Goal: Complete application form: Complete application form

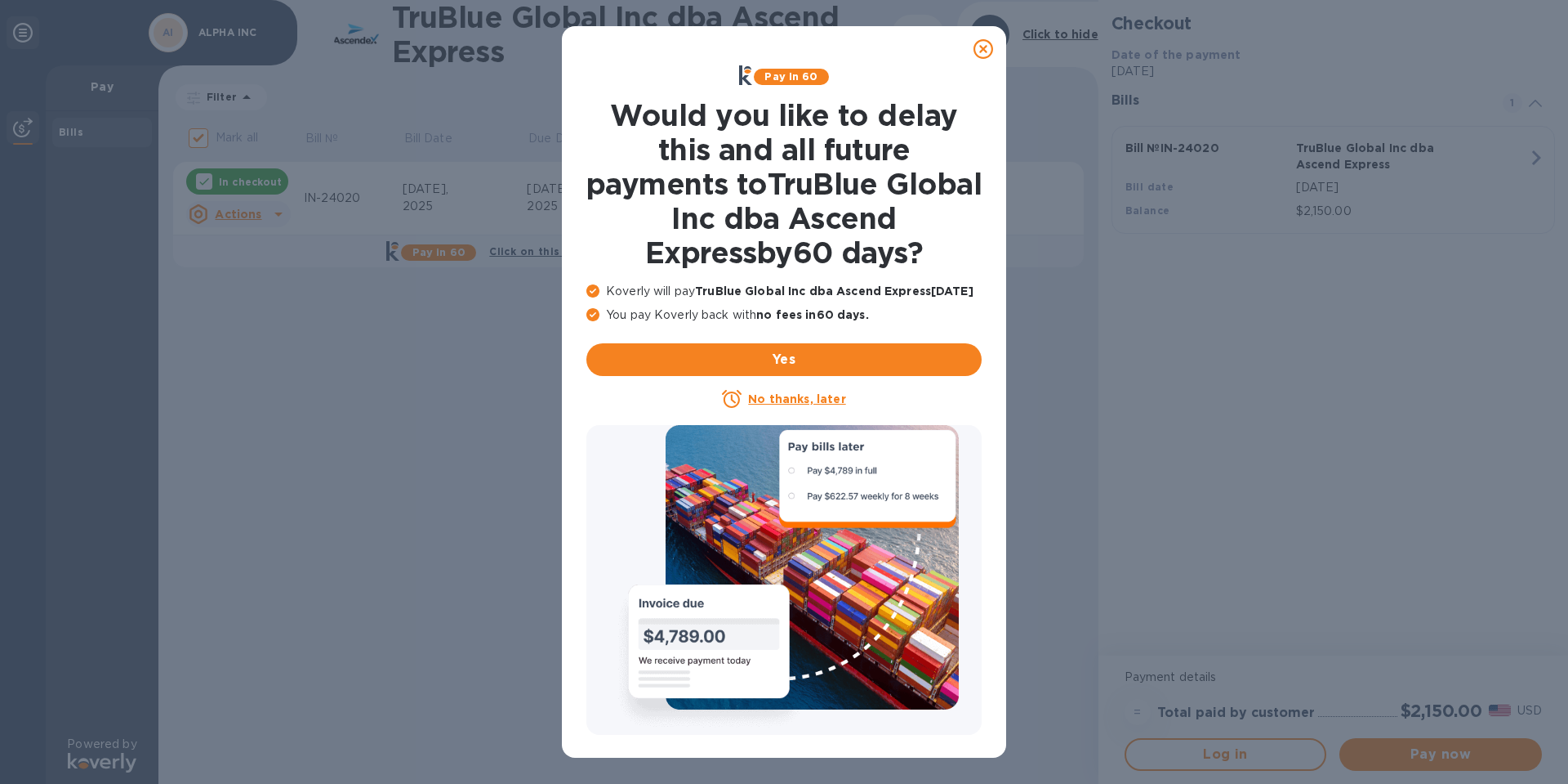
click at [987, 53] on icon at bounding box center [983, 49] width 19 height 19
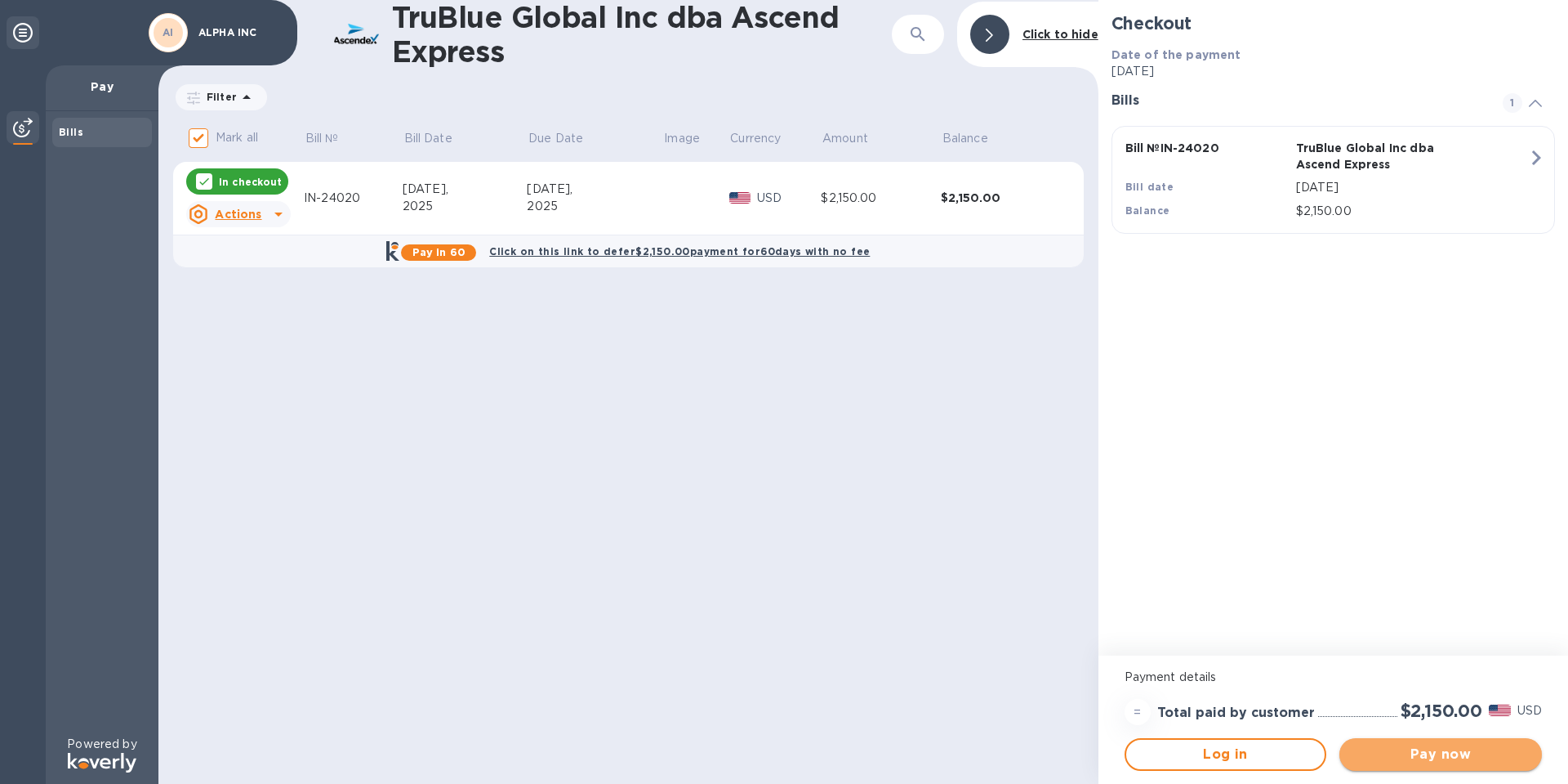
click at [1475, 757] on span "Pay now" at bounding box center [1440, 755] width 176 height 19
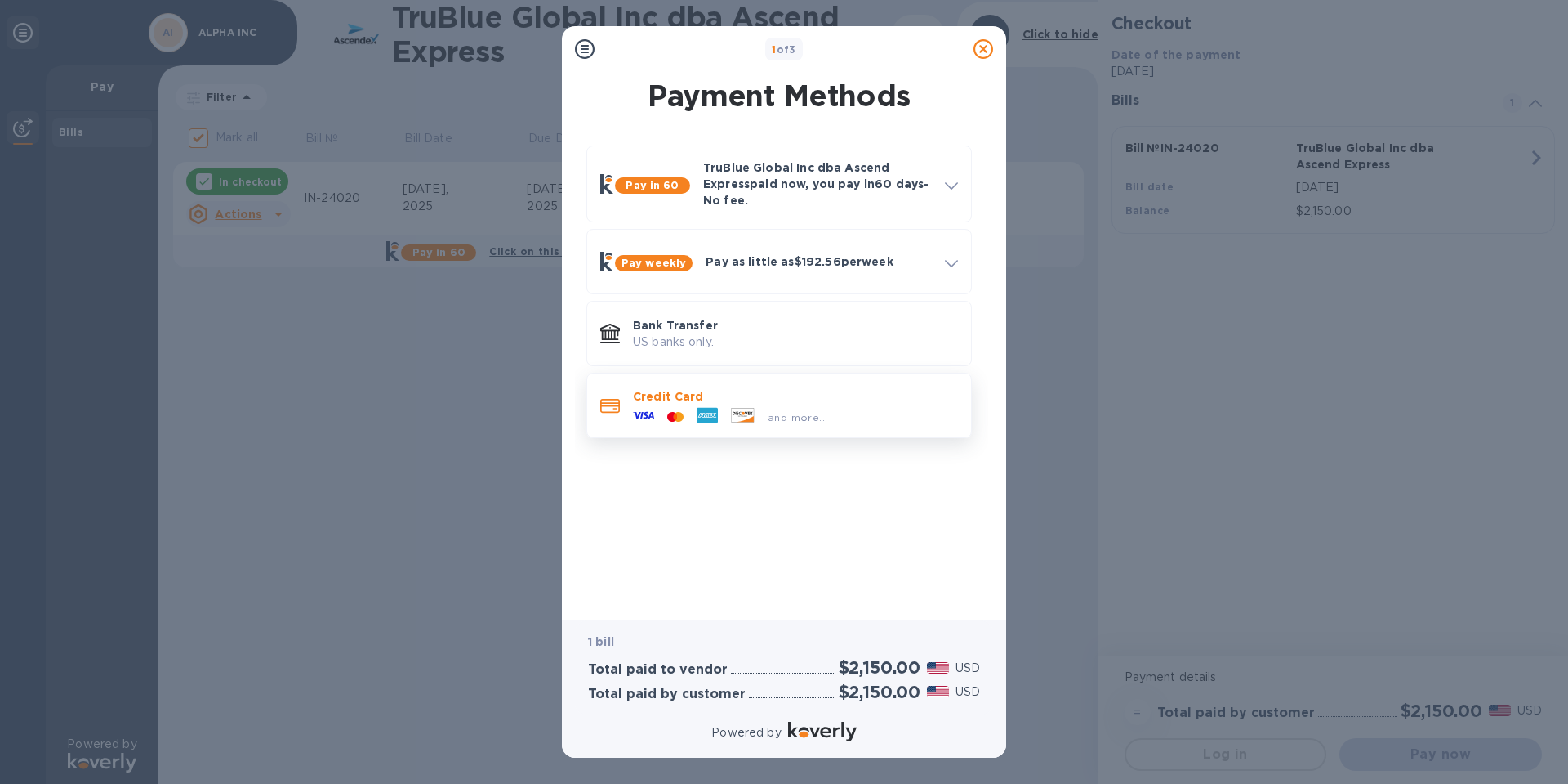
click at [846, 415] on div "and more..." at bounding box center [795, 413] width 325 height 18
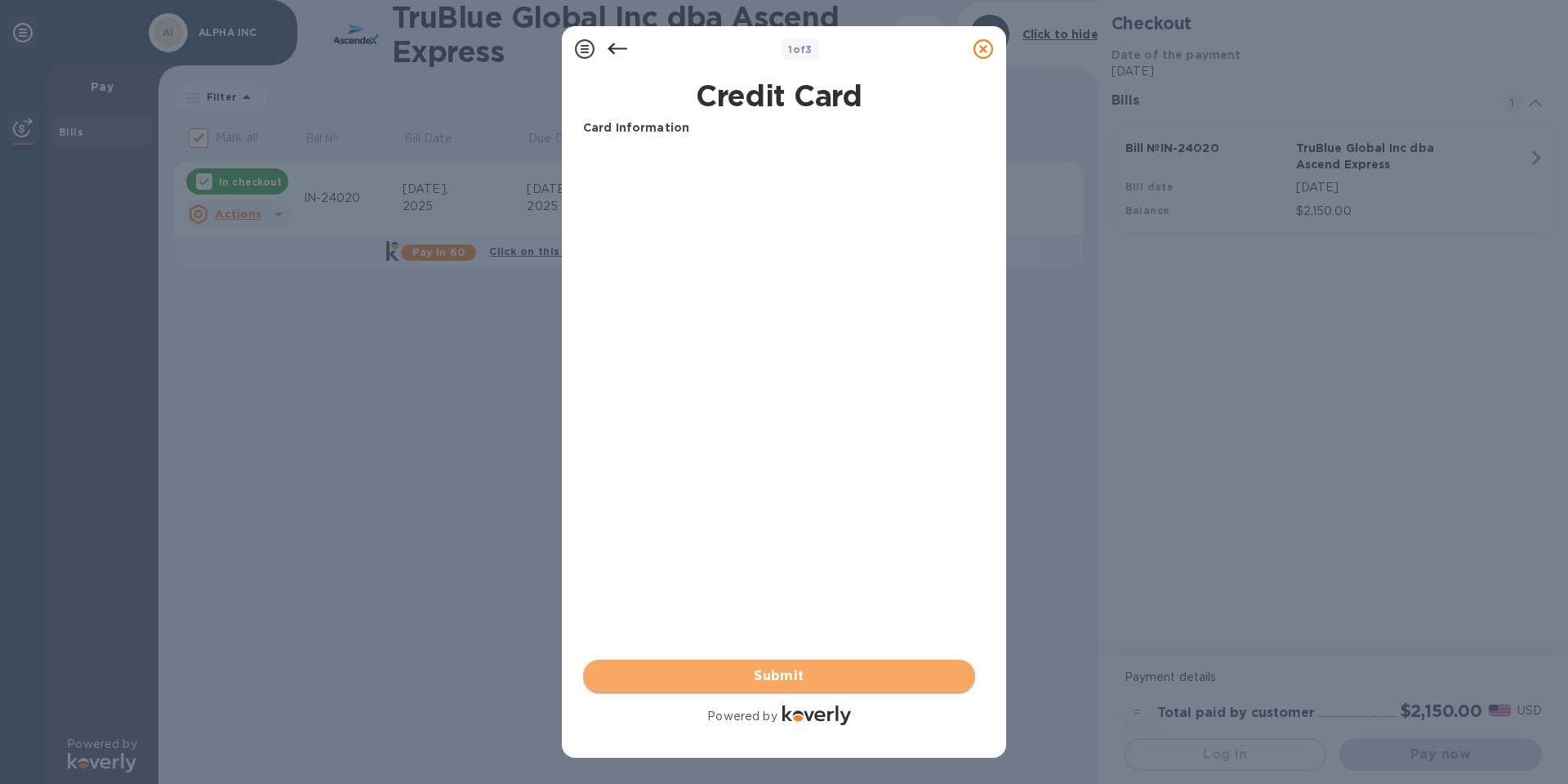
click at [796, 679] on span "Submit" at bounding box center [780, 676] width 366 height 19
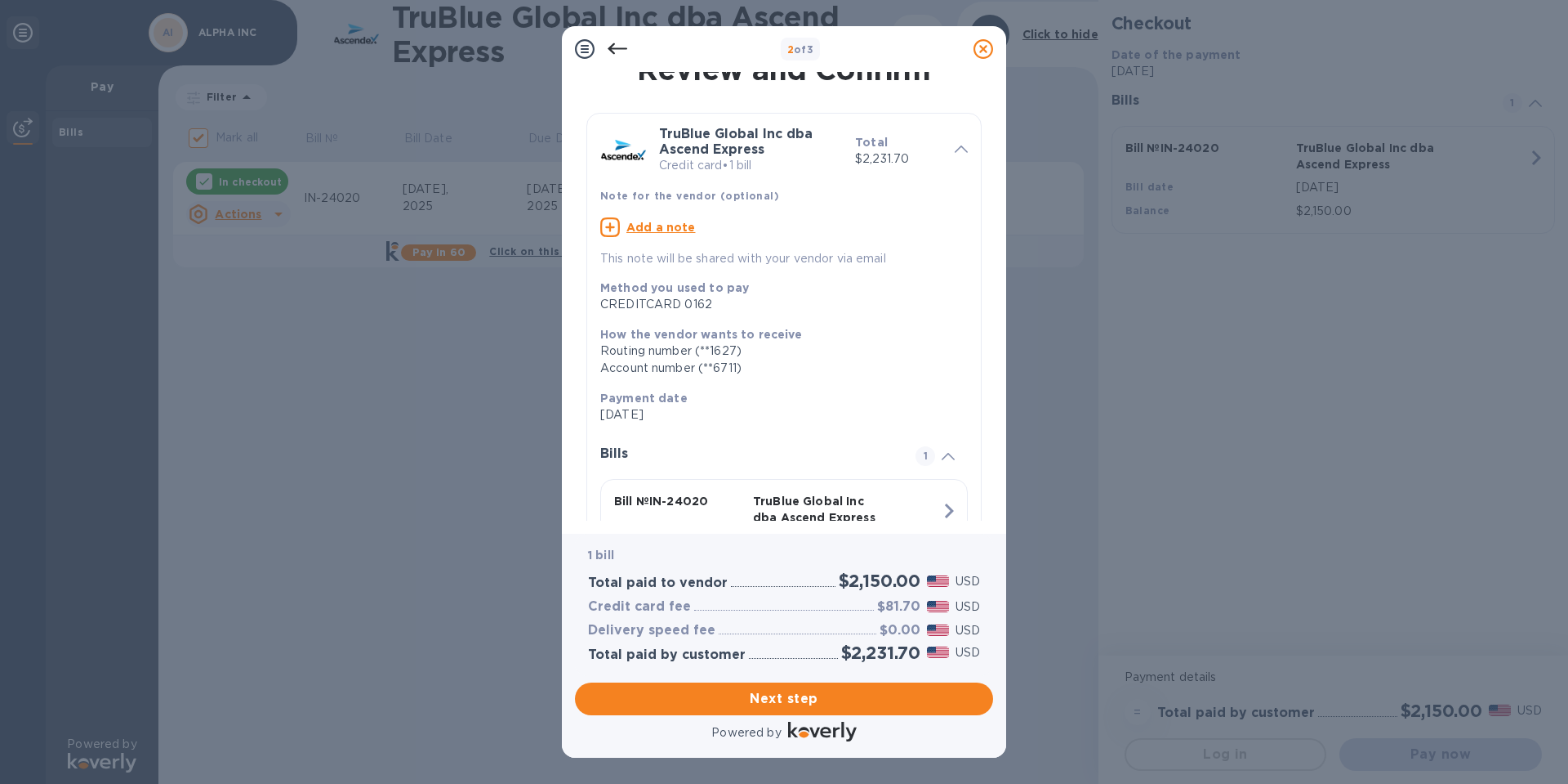
scroll to position [125, 0]
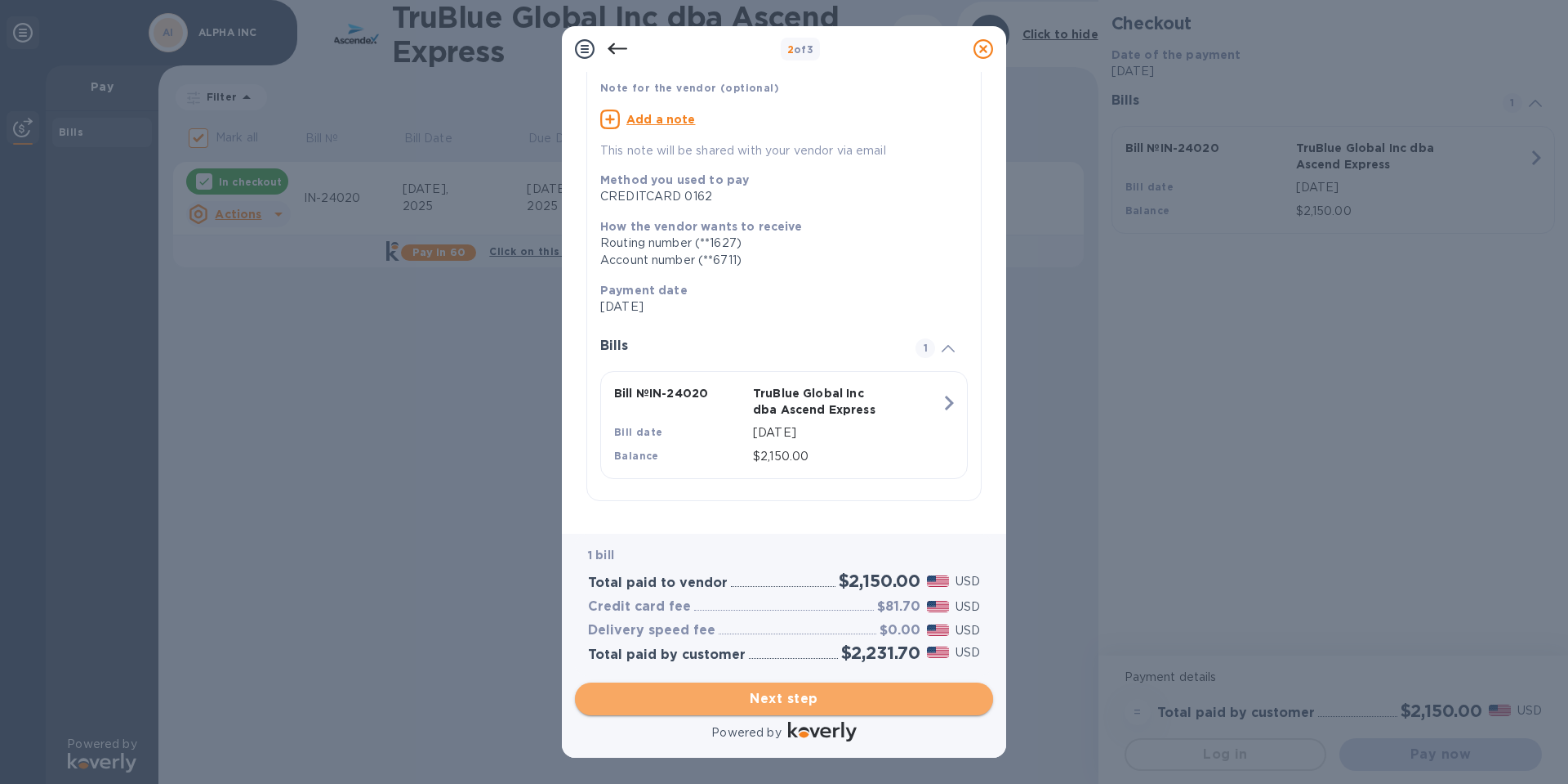
click at [803, 703] on span "Next step" at bounding box center [784, 698] width 392 height 19
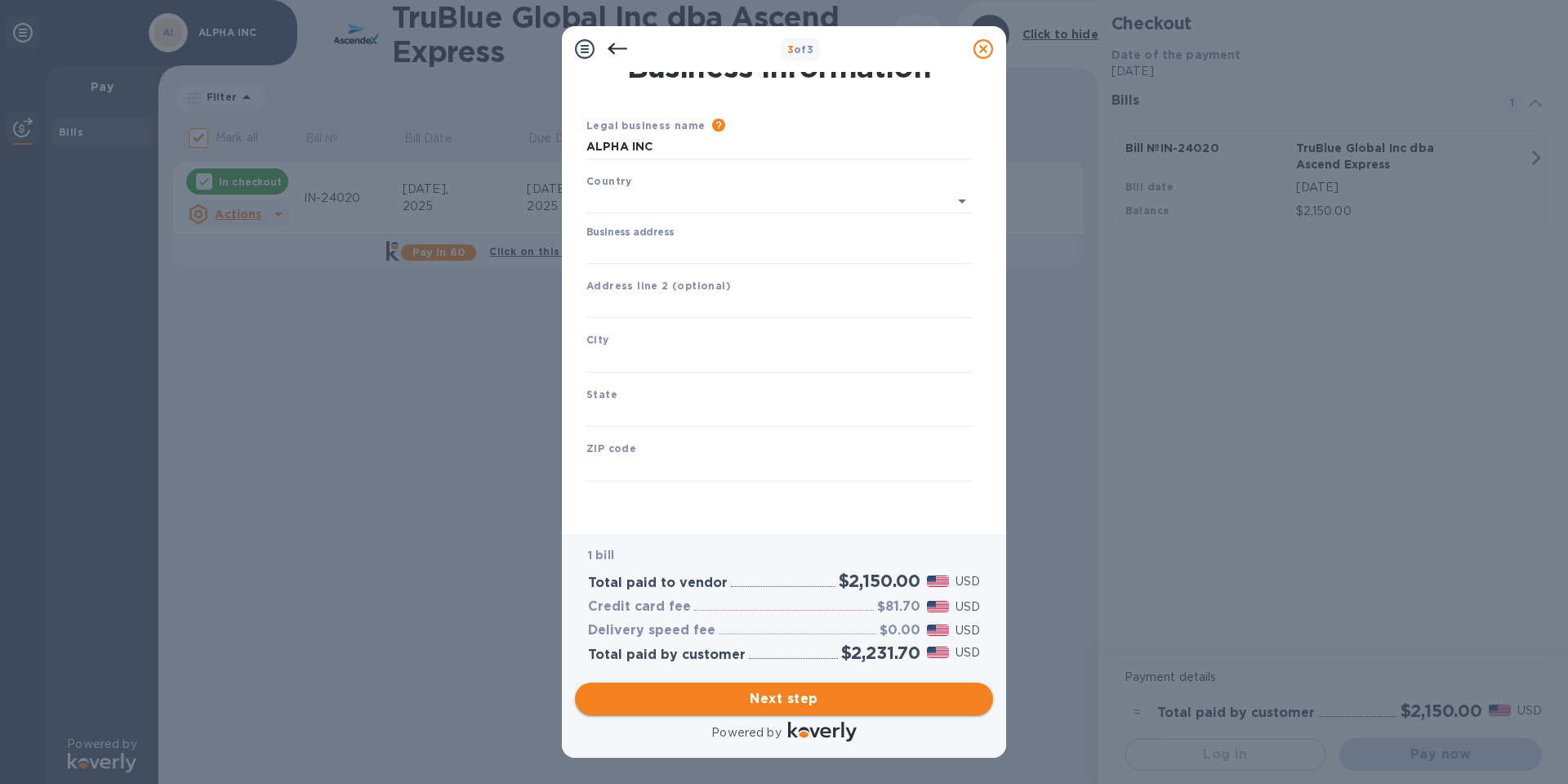
type input "[GEOGRAPHIC_DATA]"
click at [641, 246] on input "Business address" at bounding box center [780, 251] width 385 height 24
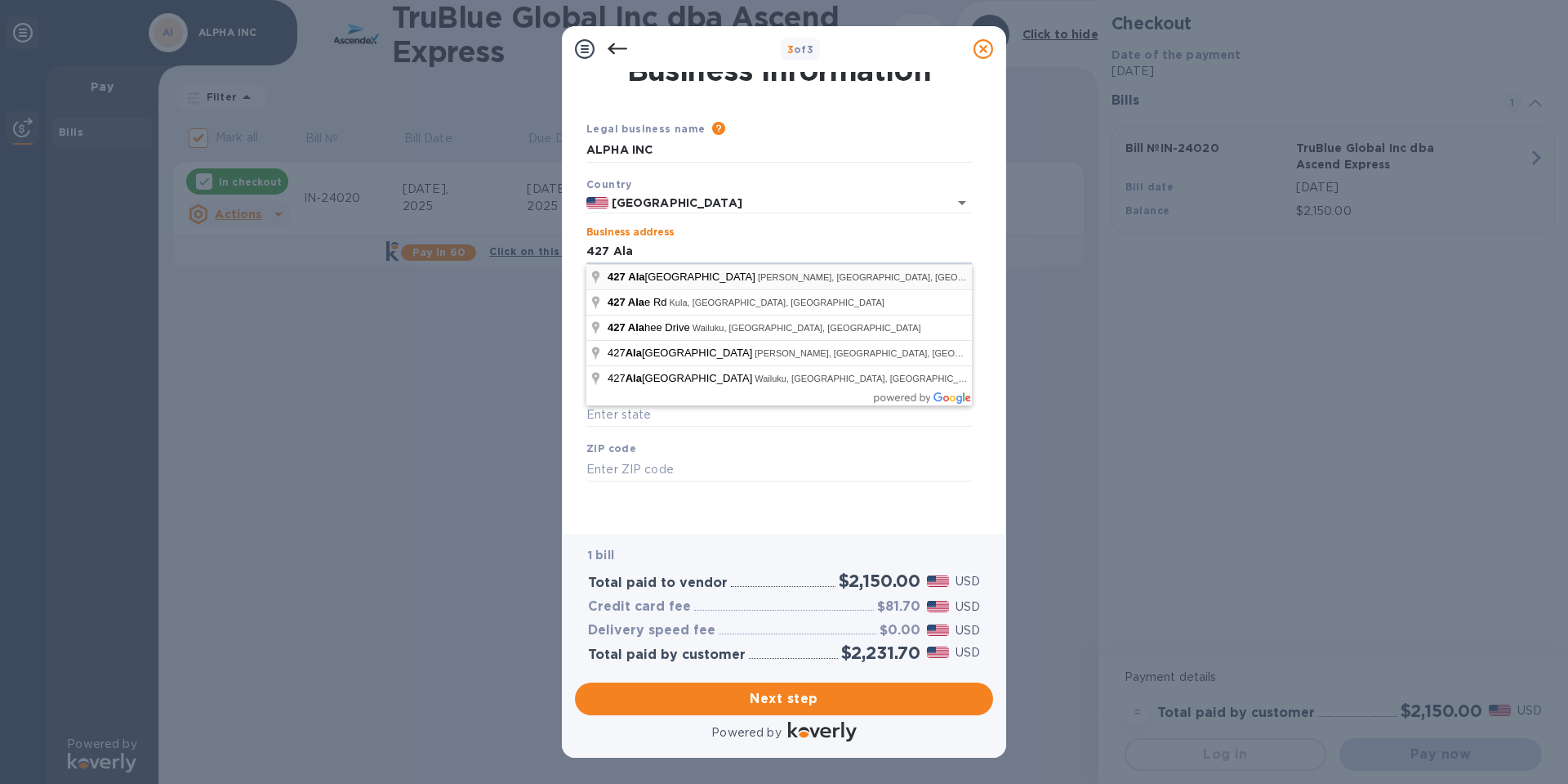
type input "[STREET_ADDRESS]"
type input "Kahului"
type input "HI"
type input "96732"
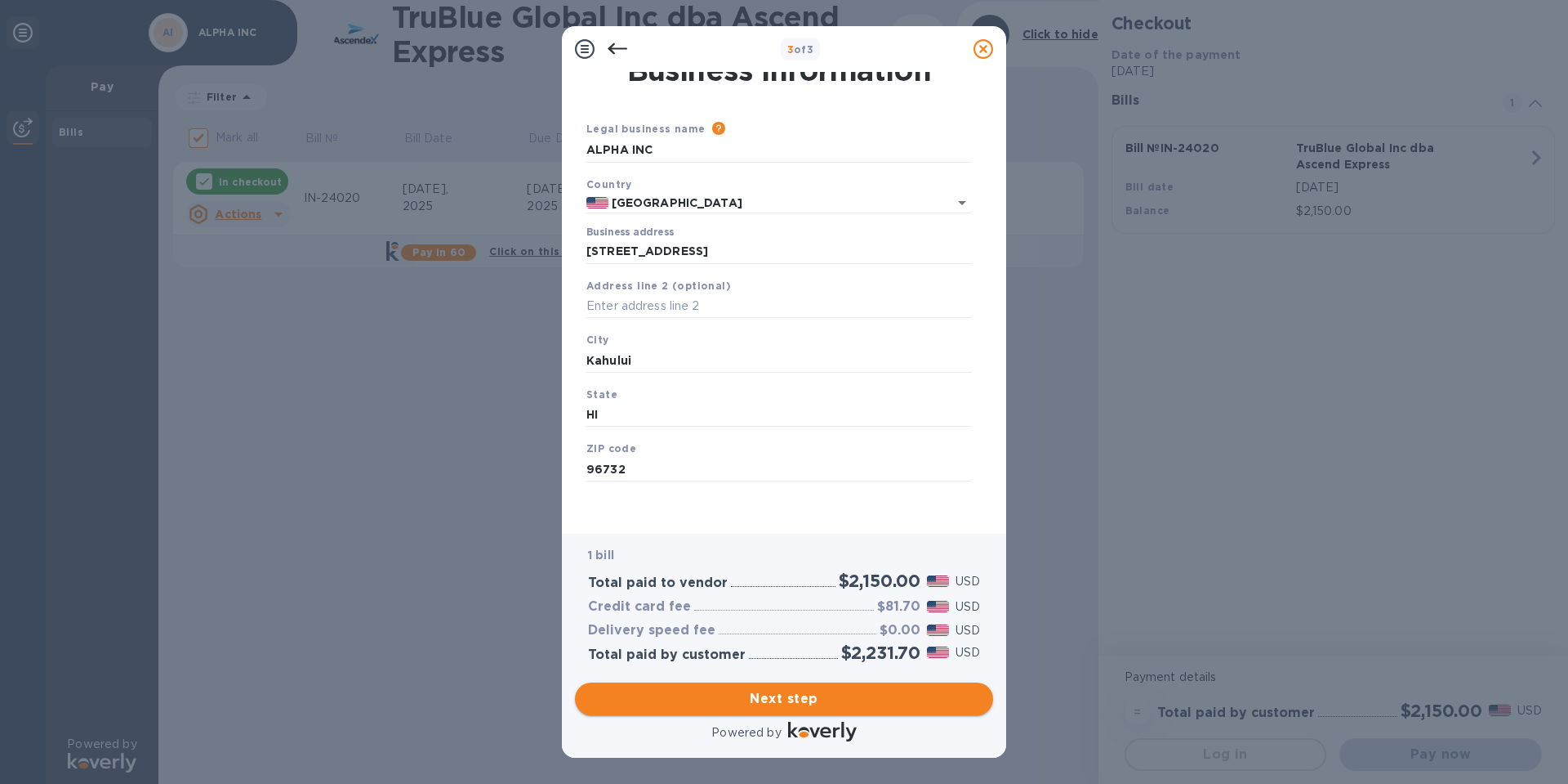
click at [819, 704] on span "Next step" at bounding box center [784, 698] width 392 height 19
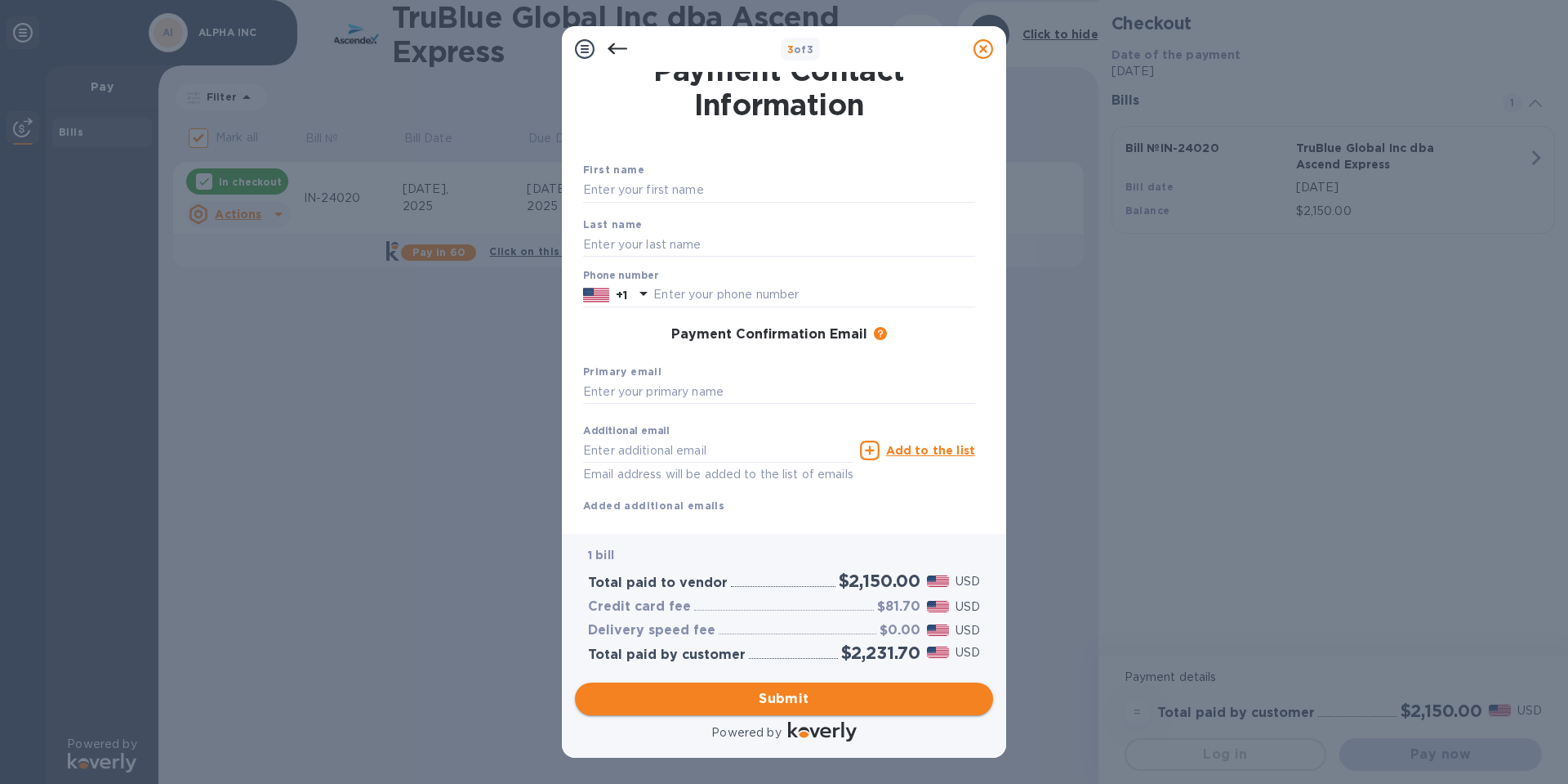
click at [804, 700] on span "Submit" at bounding box center [784, 698] width 392 height 19
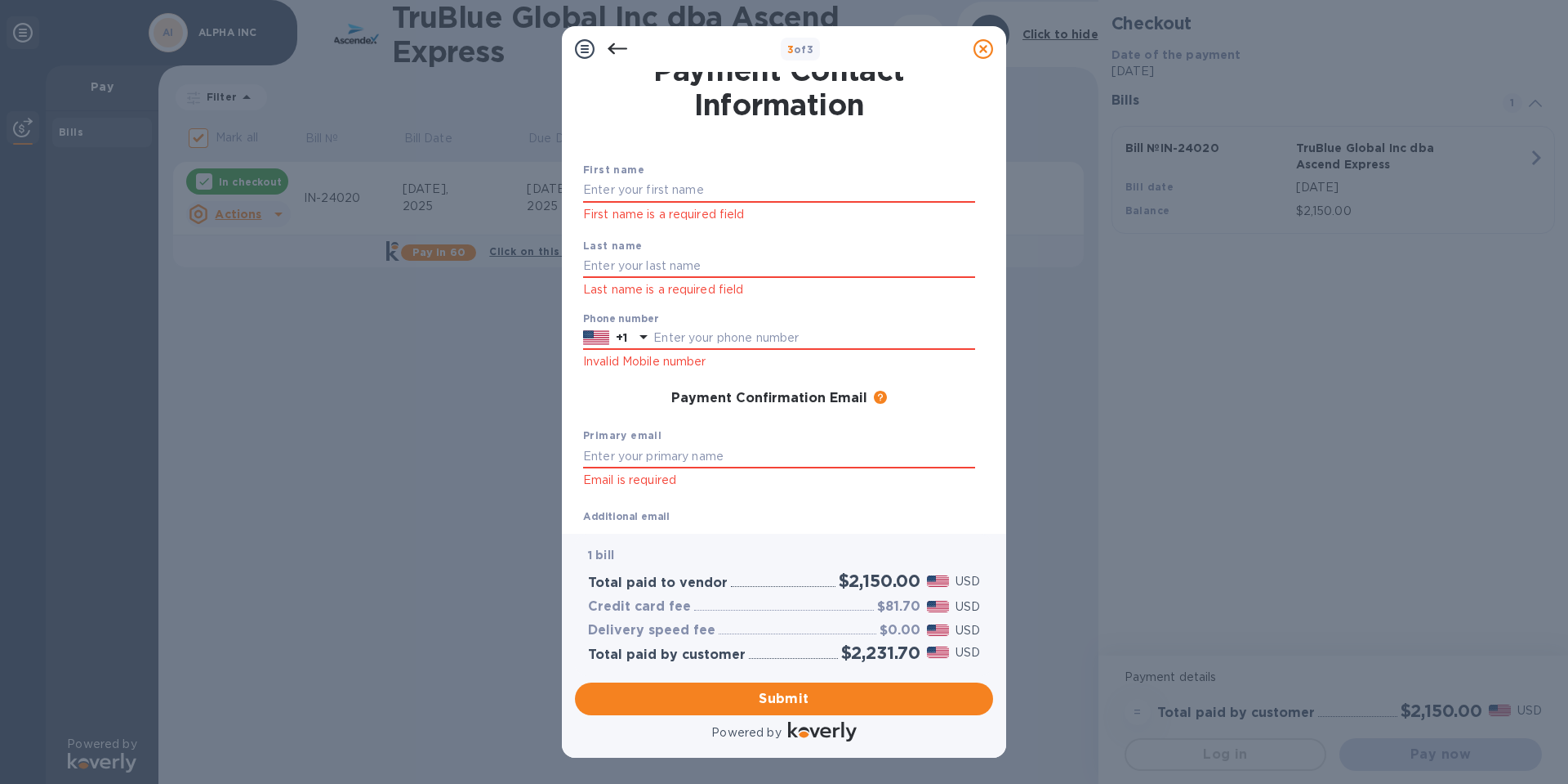
scroll to position [0, 0]
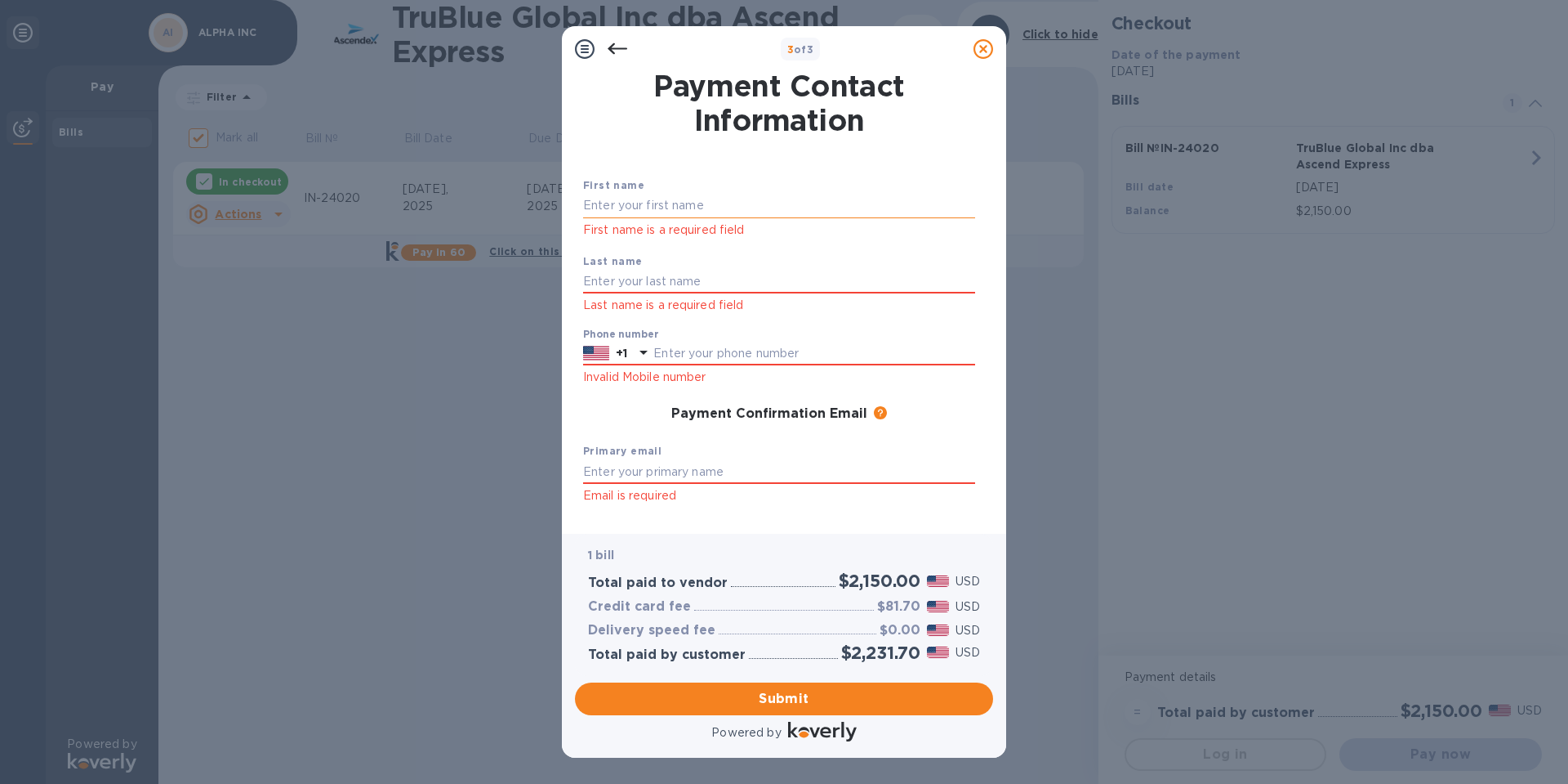
click at [686, 203] on input "text" at bounding box center [779, 205] width 392 height 24
type input "[PERSON_NAME]"
click at [690, 277] on input "text" at bounding box center [779, 281] width 392 height 24
type input "Lovato"
click at [786, 343] on input "text" at bounding box center [814, 354] width 322 height 24
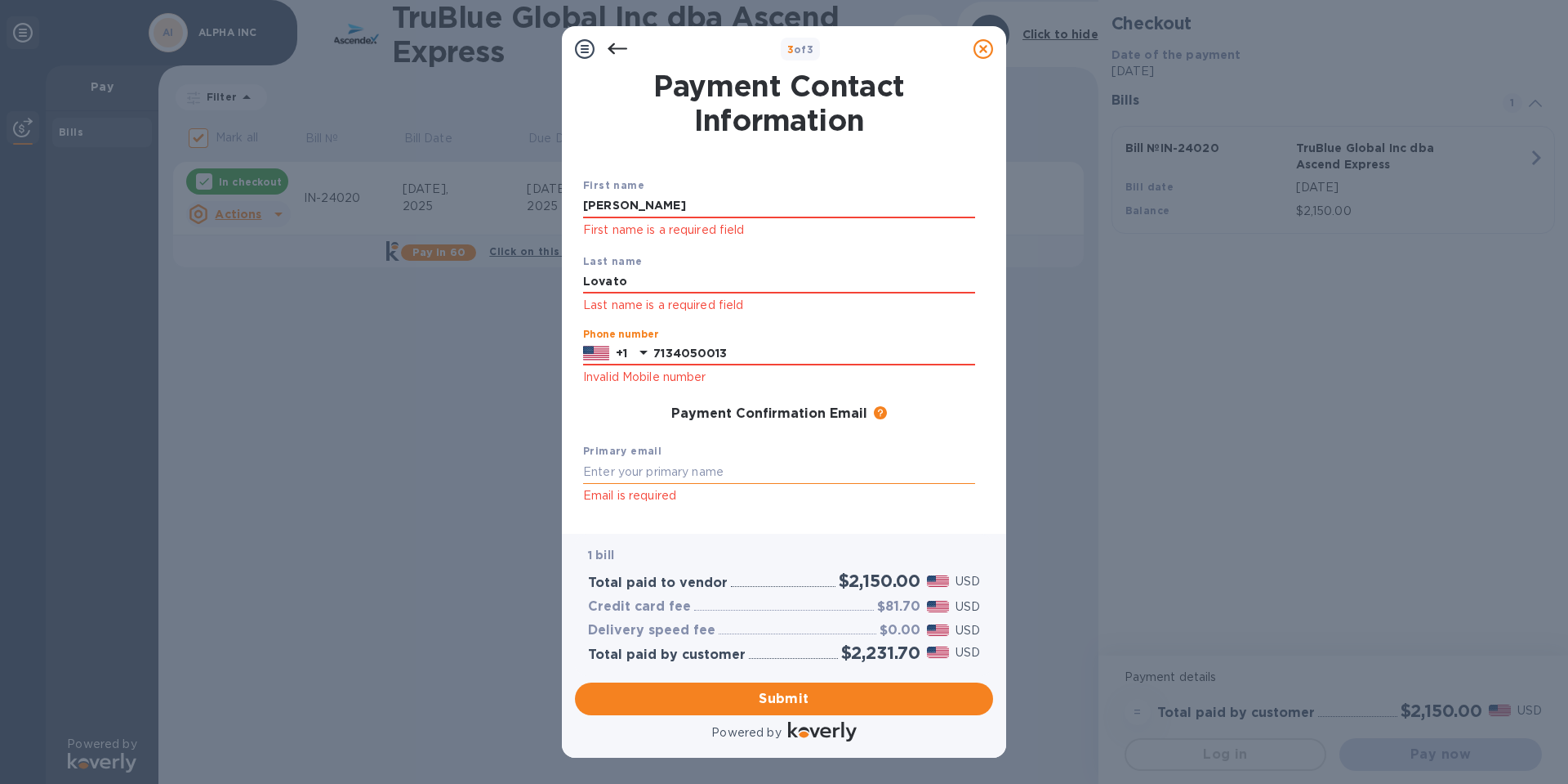
type input "7134050013"
click at [739, 470] on input "text" at bounding box center [779, 471] width 392 height 24
type input "S"
type input "[PERSON_NAME][EMAIL_ADDRESS][DOMAIN_NAME]"
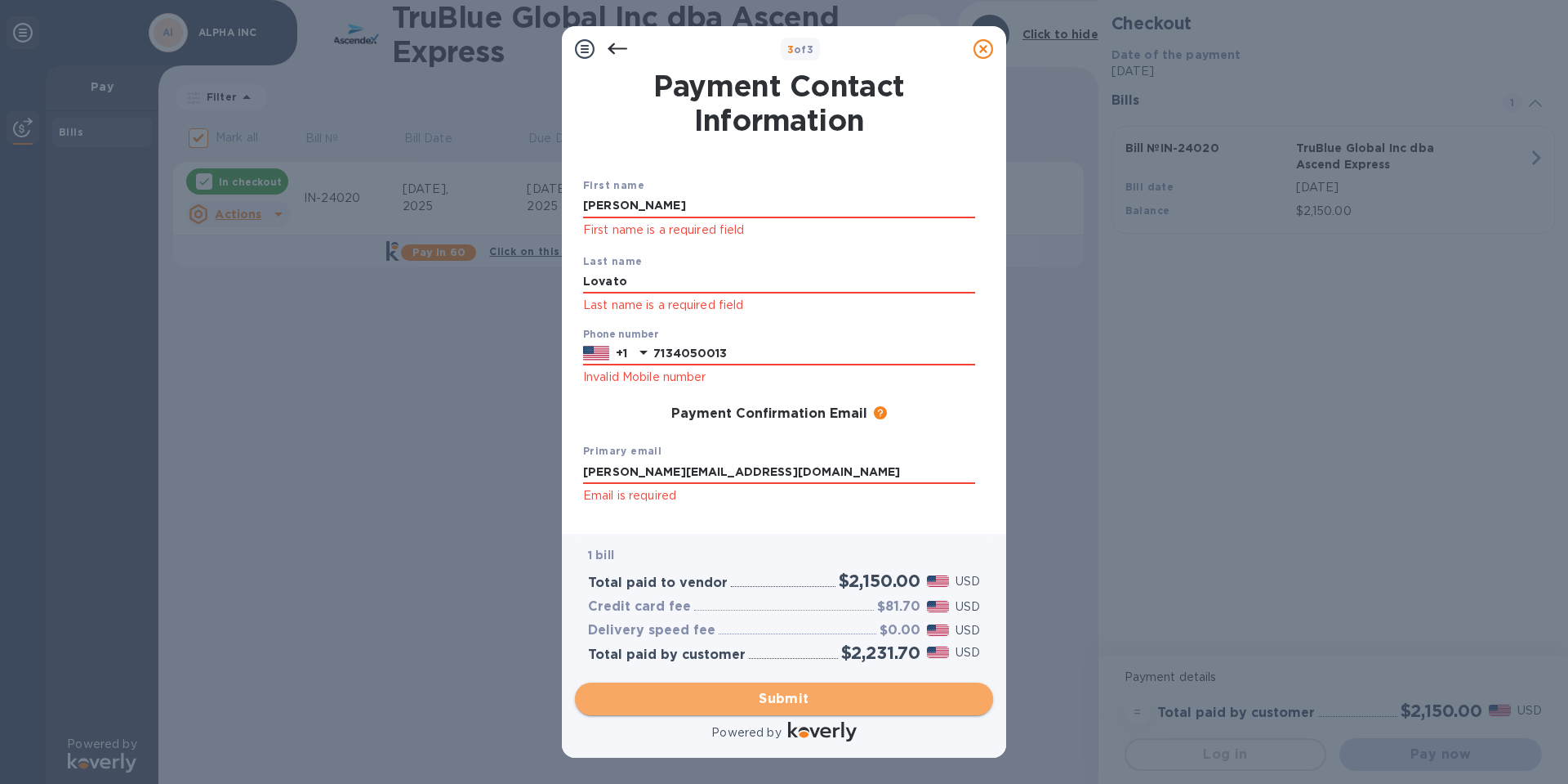
click at [803, 704] on span "Submit" at bounding box center [784, 698] width 392 height 19
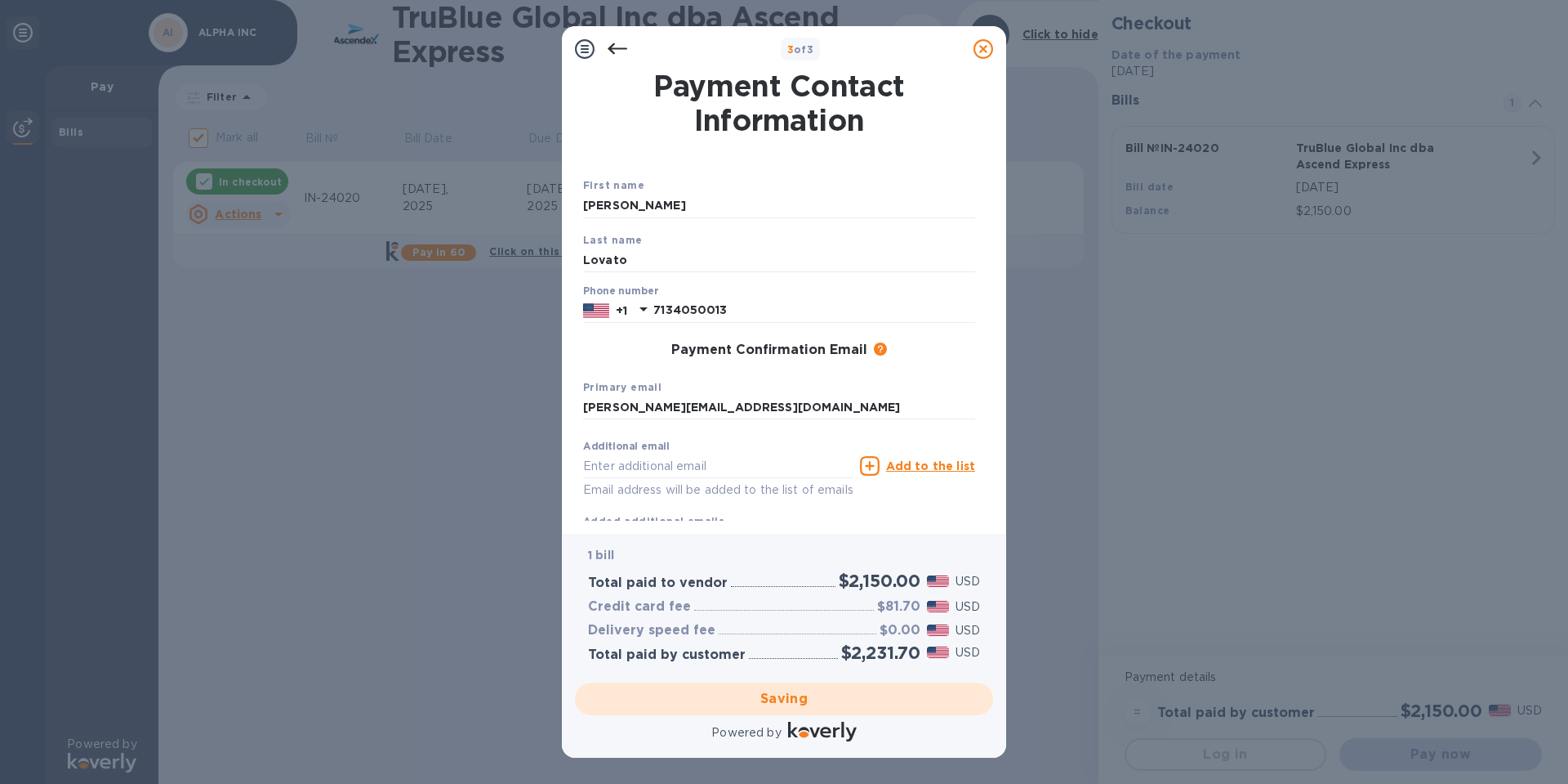
checkbox input "false"
